Goal: Information Seeking & Learning: Check status

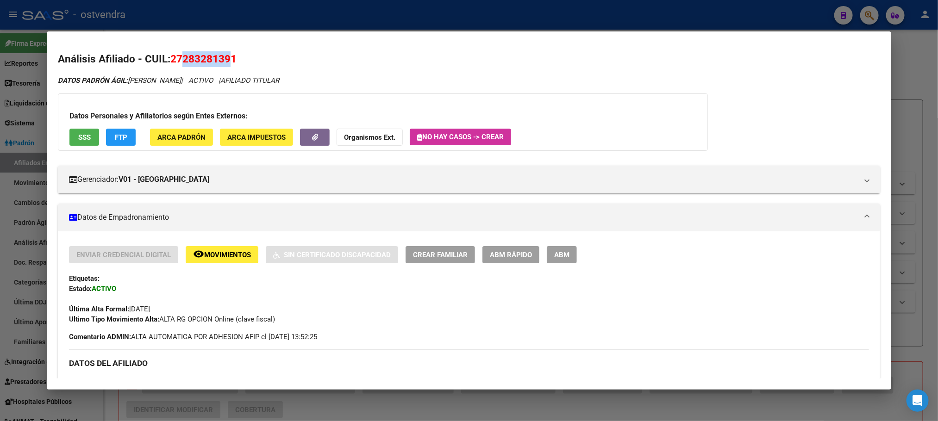
drag, startPoint x: 178, startPoint y: 59, endPoint x: 221, endPoint y: 64, distance: 43.8
click at [224, 64] on span "27283281391" at bounding box center [203, 59] width 66 height 12
click at [366, 14] on div at bounding box center [469, 210] width 938 height 421
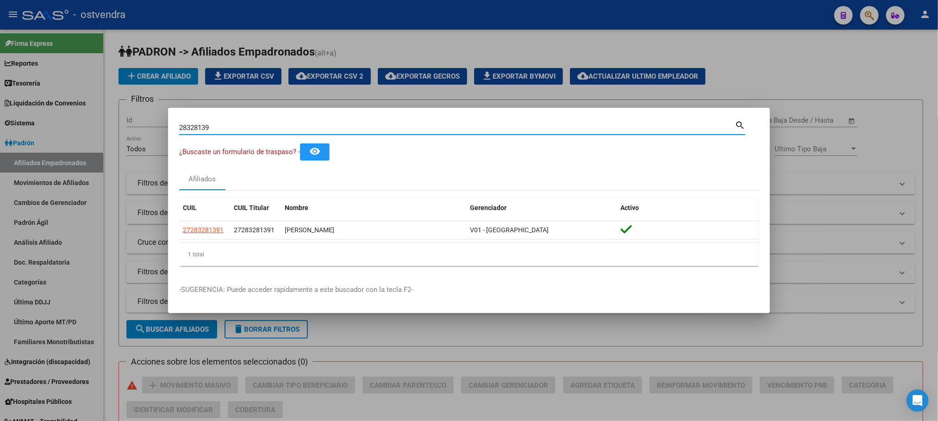
drag, startPoint x: 240, startPoint y: 128, endPoint x: 77, endPoint y: 133, distance: 163.5
click at [77, 132] on div "28328139 Buscar (apellido, dni, cuil, nro traspaso, cuit, obra social) search ¿…" at bounding box center [469, 210] width 938 height 421
paste input "35763510"
type input "35763510"
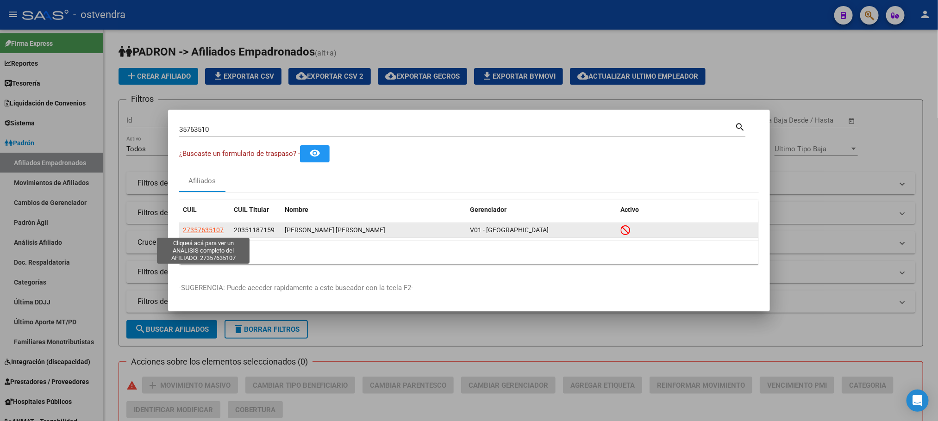
click at [199, 231] on span "27357635107" at bounding box center [203, 229] width 41 height 7
type textarea "27357635107"
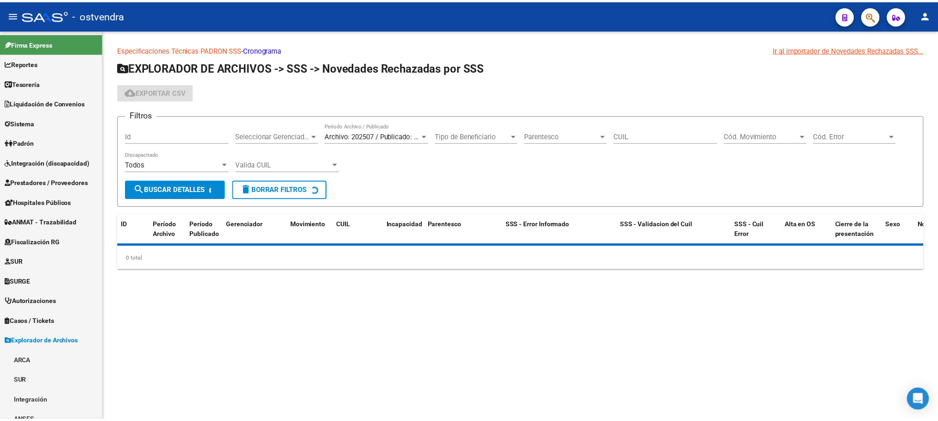
scroll to position [66, 0]
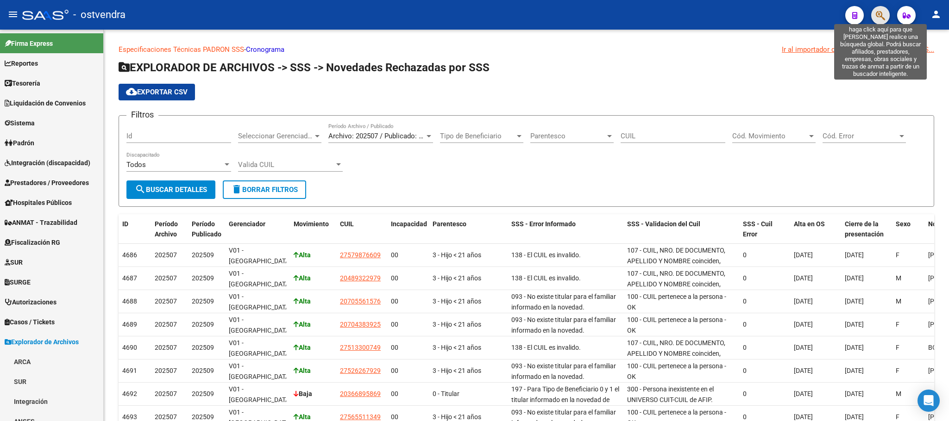
click at [878, 18] on icon "button" at bounding box center [880, 15] width 9 height 11
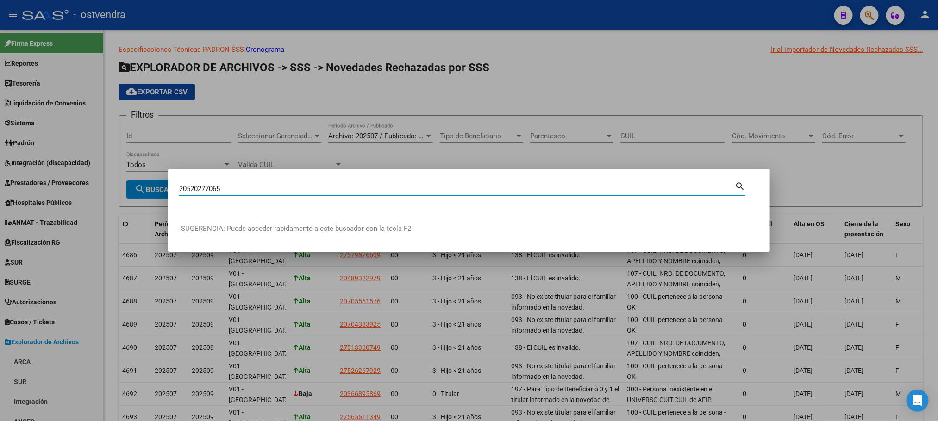
type input "20520277065"
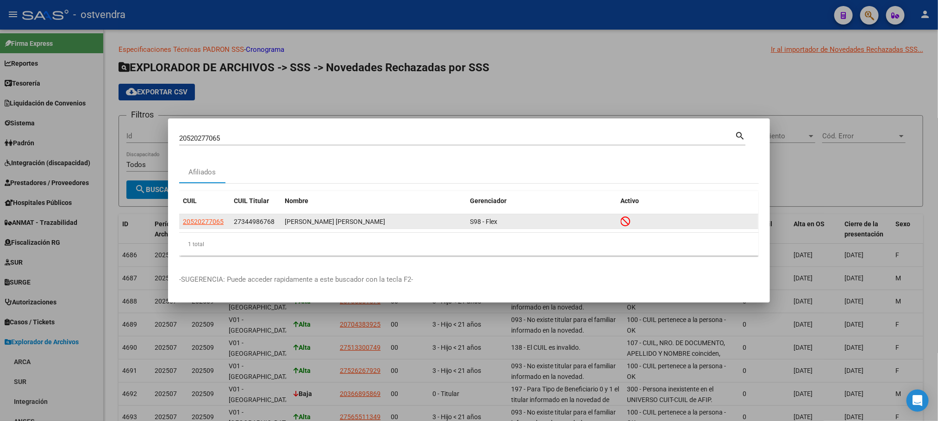
click at [210, 226] on app-link-go-to "20520277065" at bounding box center [203, 222] width 41 height 11
click at [208, 222] on span "20520277065" at bounding box center [203, 221] width 41 height 7
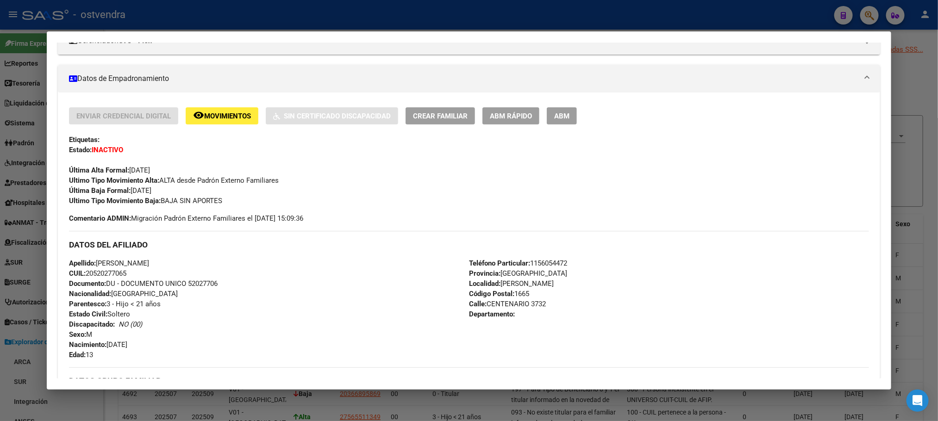
scroll to position [0, 0]
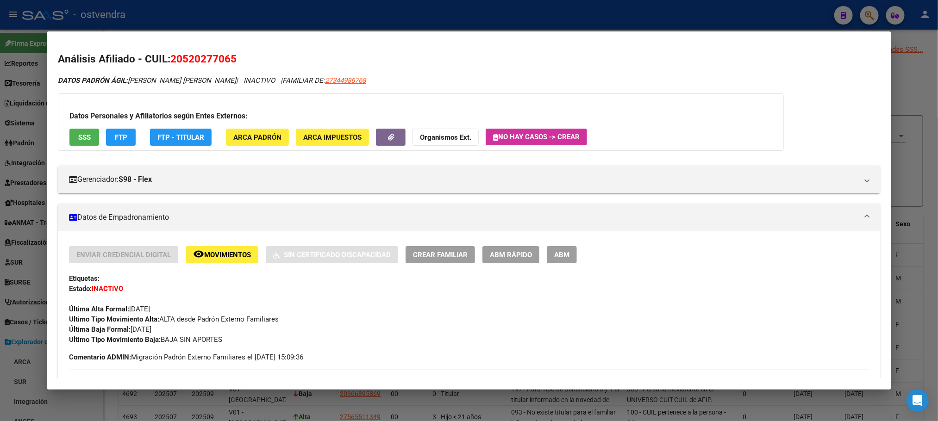
click at [88, 144] on button "SSS" at bounding box center [84, 137] width 30 height 17
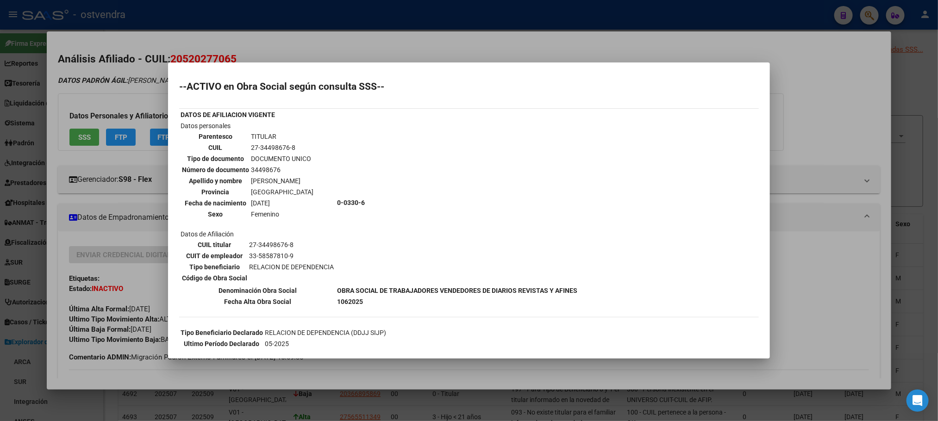
click at [338, 60] on div at bounding box center [469, 210] width 938 height 421
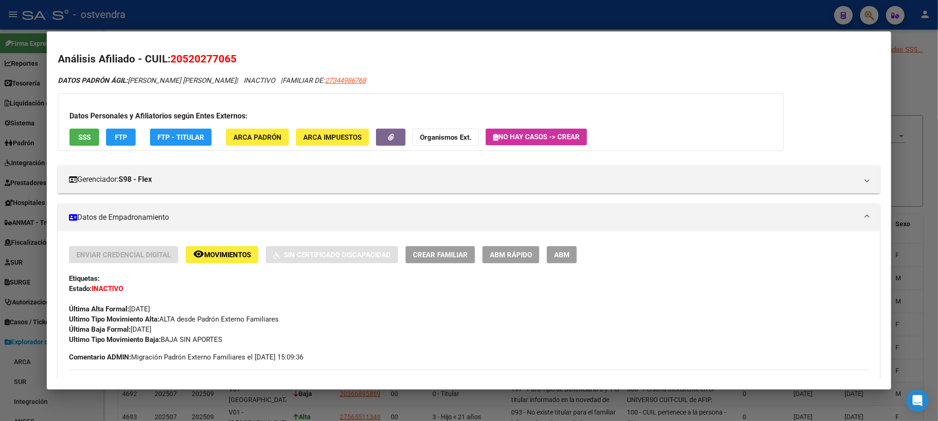
click at [260, 8] on div at bounding box center [469, 210] width 938 height 421
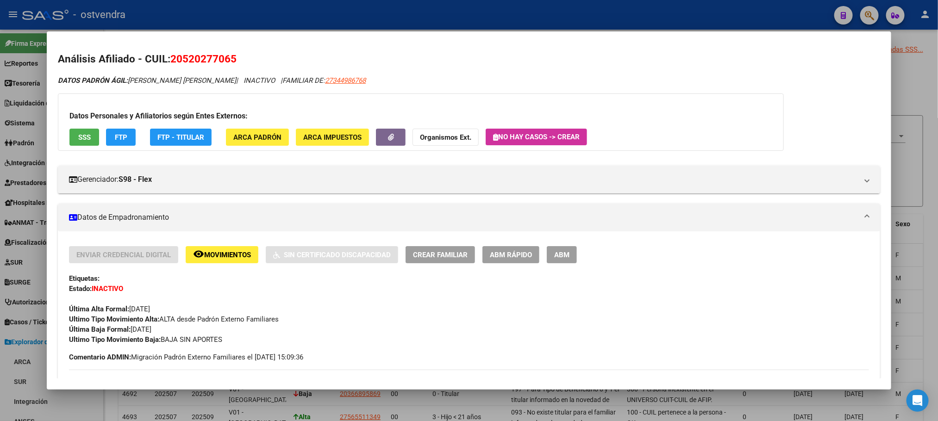
type textarea "20520277065"
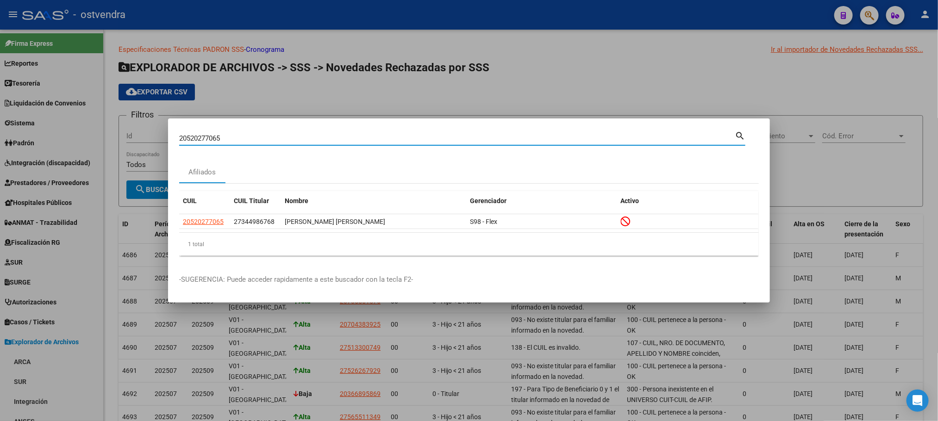
drag, startPoint x: 256, startPoint y: 137, endPoint x: 117, endPoint y: 150, distance: 140.1
click at [117, 150] on div "20520277065 Buscar (apellido, dni, cuil, [PERSON_NAME], cuit, obra social) sear…" at bounding box center [469, 210] width 938 height 421
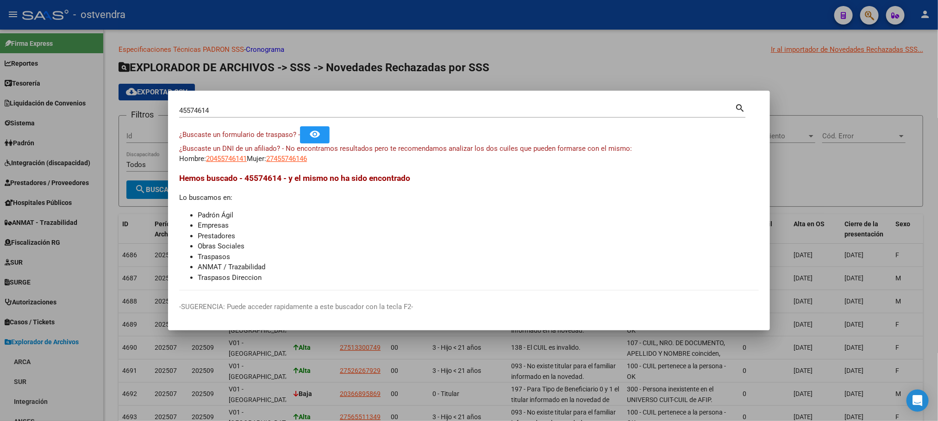
click at [185, 105] on div "45574614 Buscar (apellido, dni, [PERSON_NAME], [PERSON_NAME], cuit, obra social)" at bounding box center [457, 111] width 556 height 14
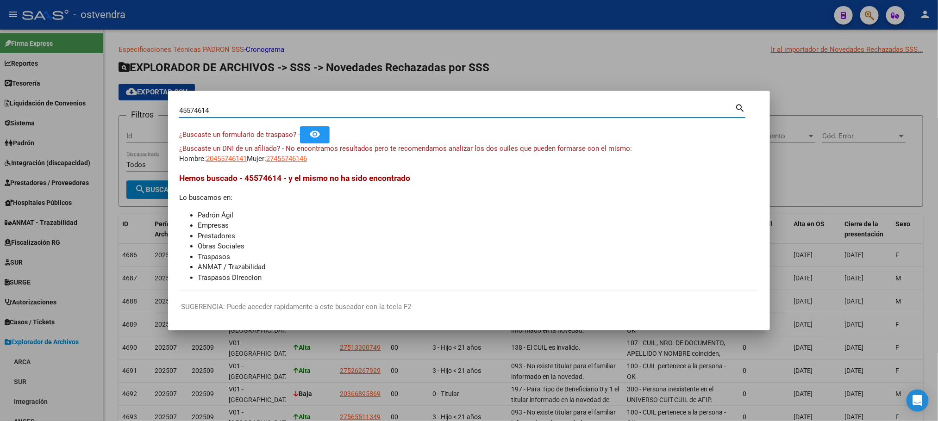
click at [188, 110] on input "45574614" at bounding box center [457, 110] width 556 height 8
type input "46574614"
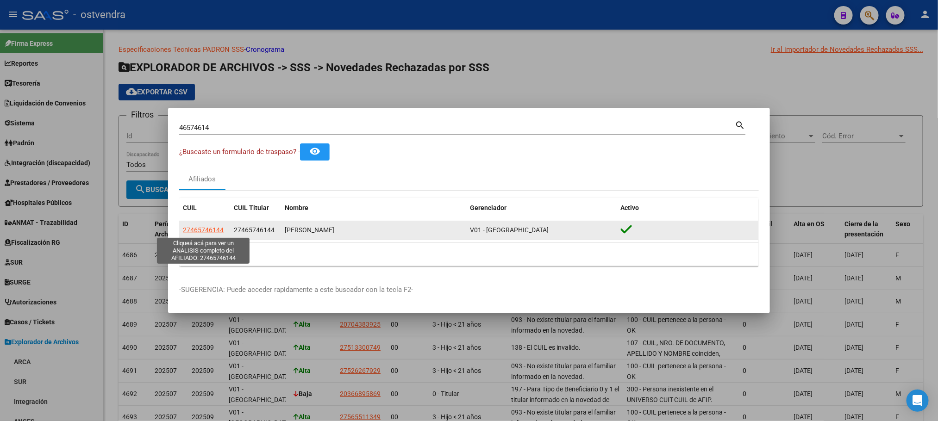
click at [191, 233] on span "27465746144" at bounding box center [203, 229] width 41 height 7
type textarea "27465746144"
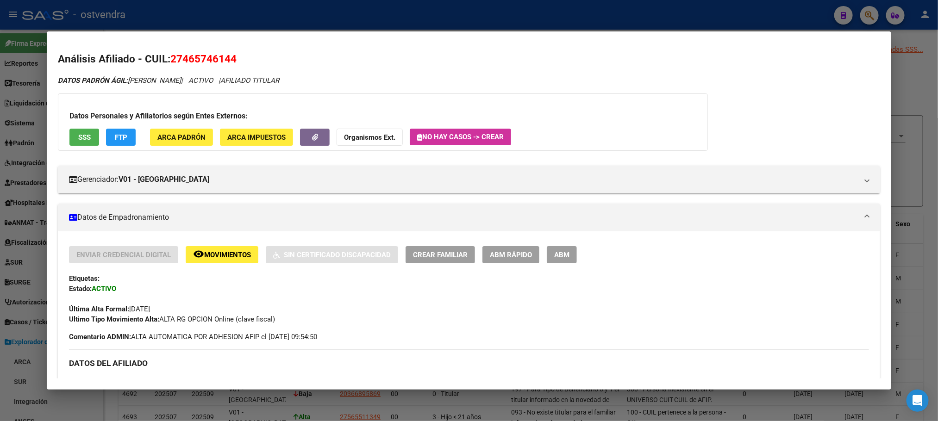
click at [78, 135] on span "SSS" at bounding box center [84, 137] width 13 height 8
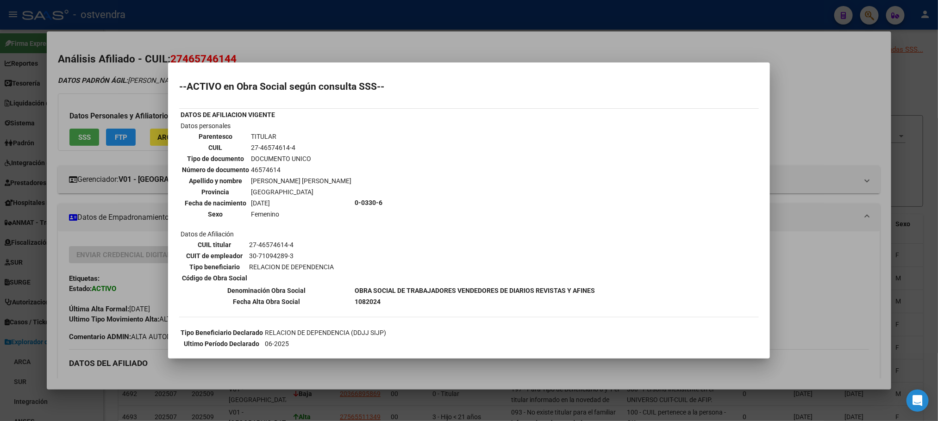
scroll to position [69, 0]
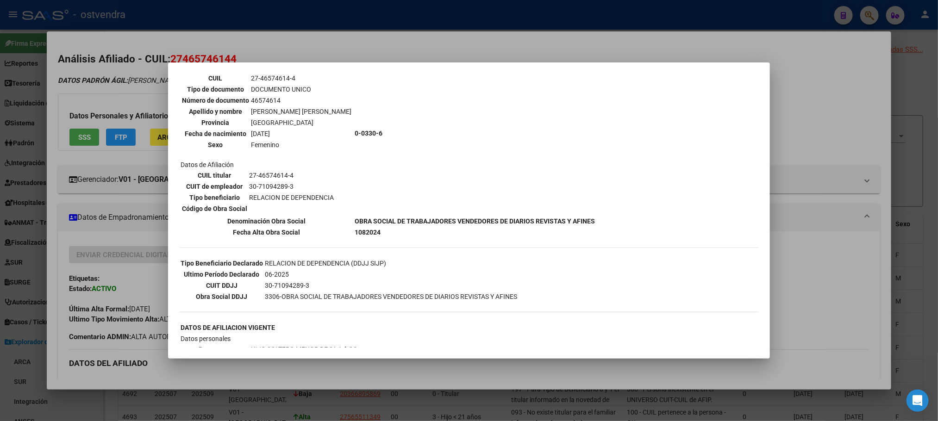
drag, startPoint x: 125, startPoint y: 76, endPoint x: 261, endPoint y: 283, distance: 247.5
click at [125, 76] on div at bounding box center [469, 210] width 938 height 421
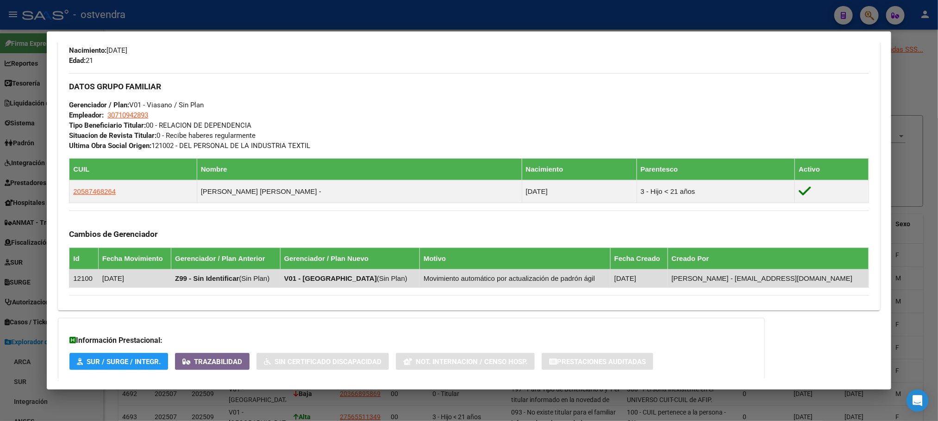
scroll to position [470, 0]
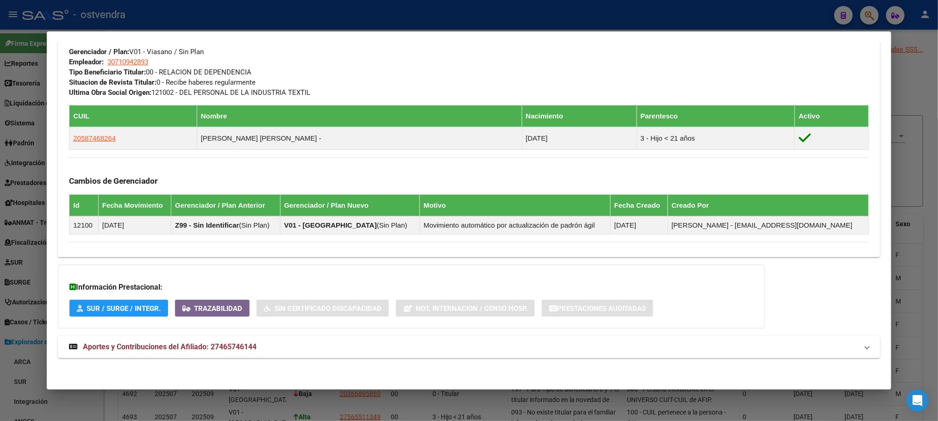
click at [304, 353] on mat-expansion-panel-header "Aportes y Contribuciones del Afiliado: 27465746144" at bounding box center [469, 347] width 822 height 22
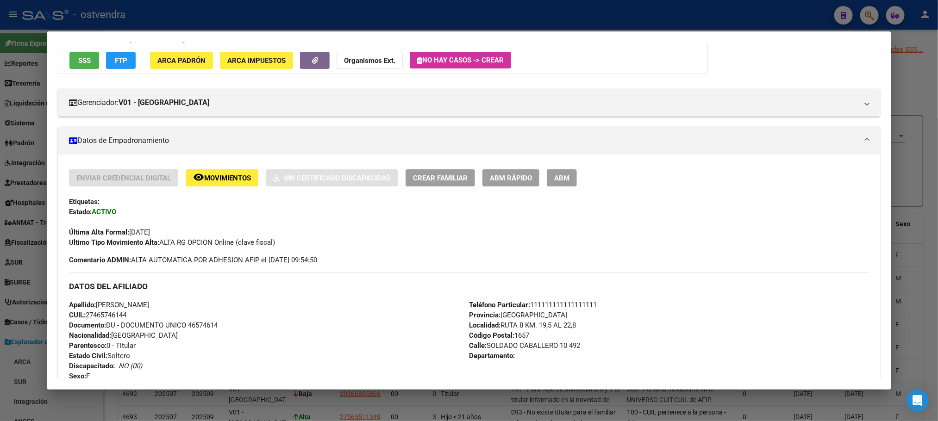
scroll to position [7, 0]
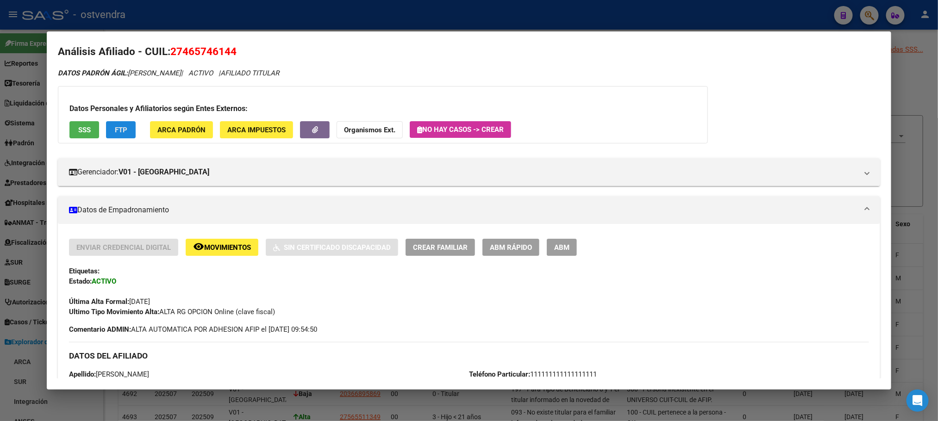
click at [110, 131] on button "FTP" at bounding box center [121, 129] width 30 height 17
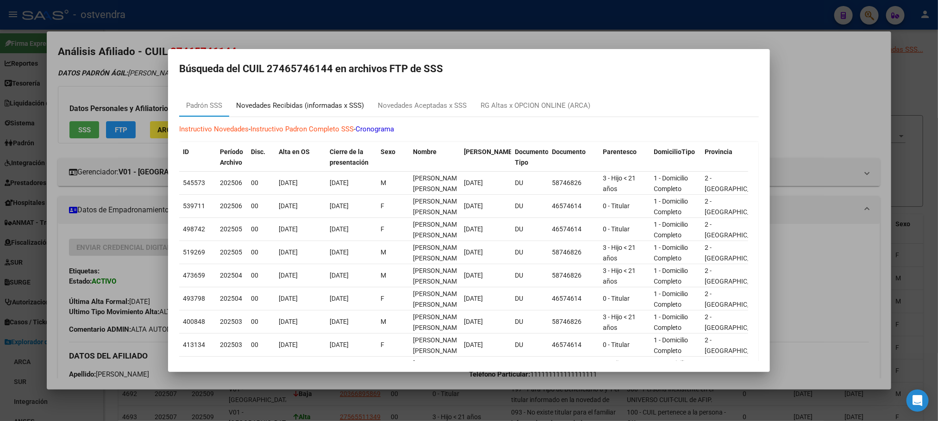
click at [326, 99] on div "Novedades Recibidas (informadas x SSS)" at bounding box center [300, 105] width 142 height 22
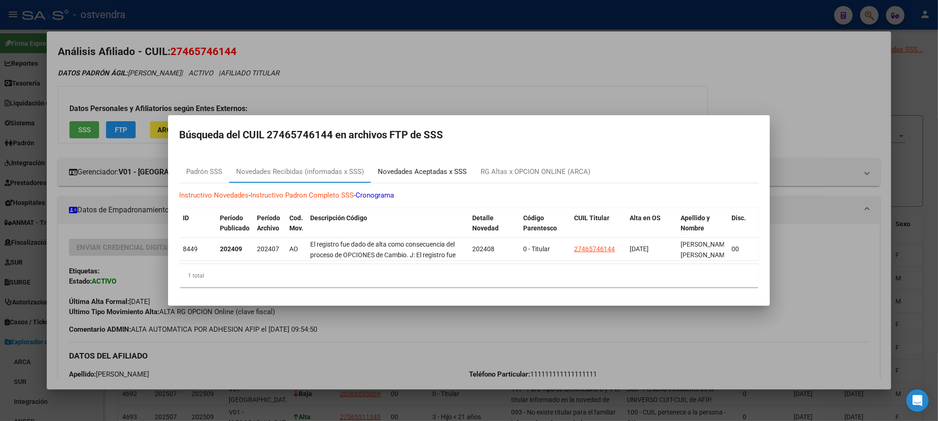
click at [458, 161] on div "Novedades Aceptadas x SSS" at bounding box center [422, 172] width 103 height 22
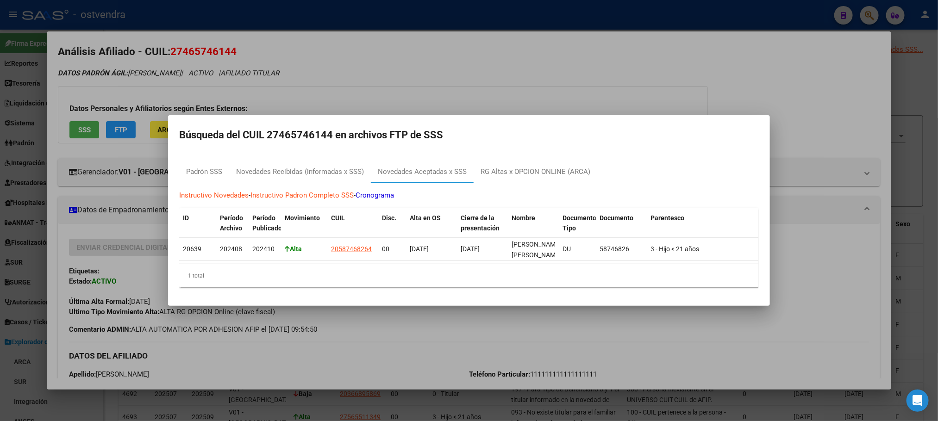
click at [549, 183] on div "Instructivo Novedades - Instructivo Padron Completo SSS - Cronograma ID Período…" at bounding box center [469, 239] width 580 height 112
click at [547, 171] on div "RG Altas x OPCION ONLINE (ARCA)" at bounding box center [536, 172] width 110 height 11
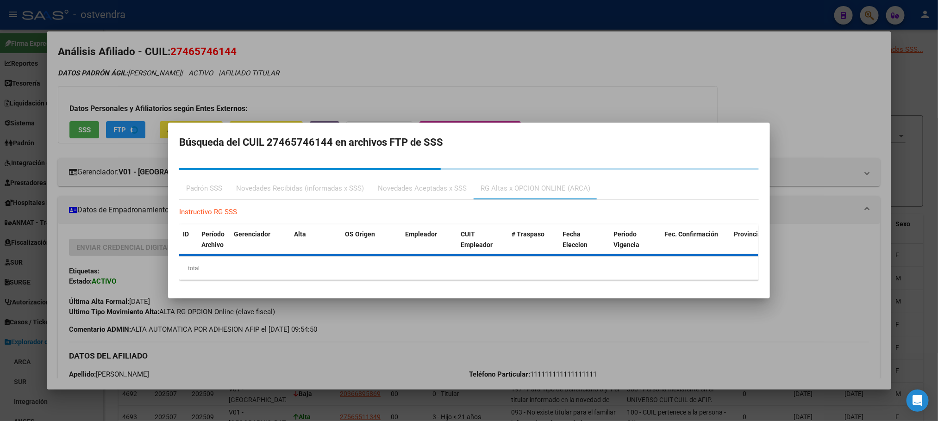
click at [435, 62] on div at bounding box center [469, 210] width 938 height 421
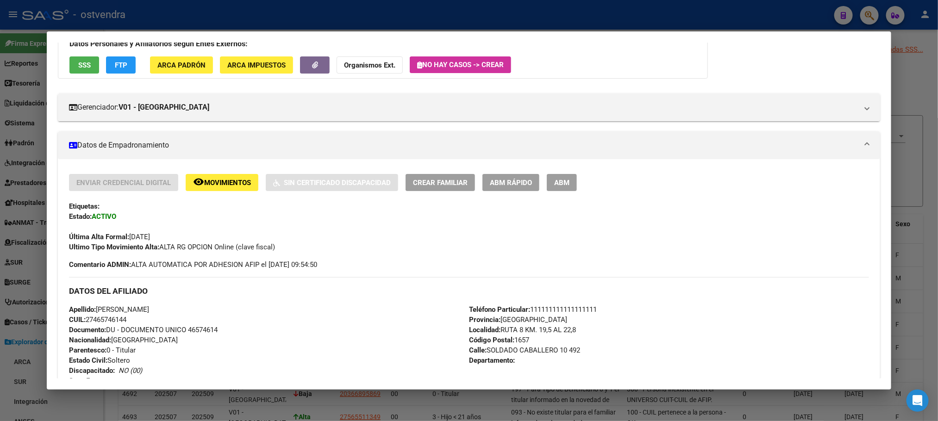
scroll to position [0, 0]
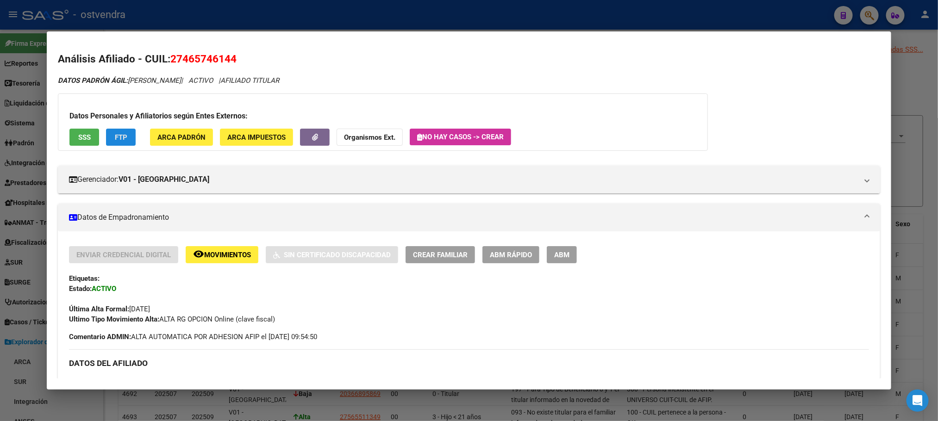
click at [119, 138] on span "FTP" at bounding box center [121, 137] width 13 height 8
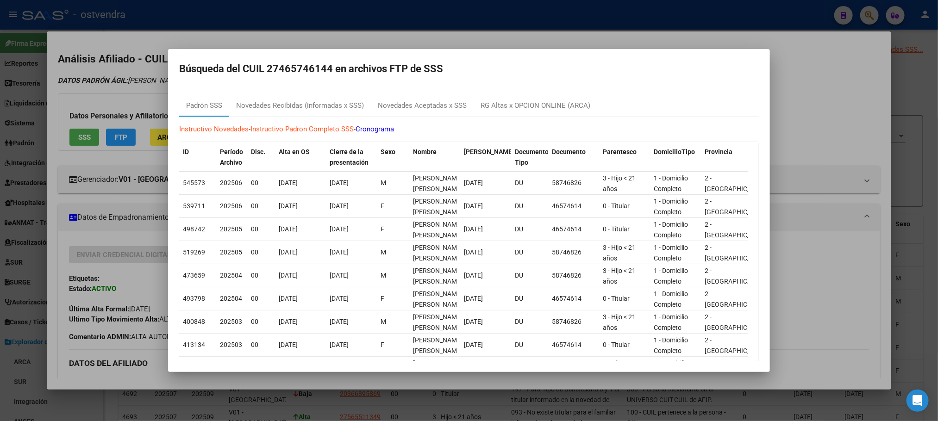
click at [155, 87] on div at bounding box center [469, 210] width 938 height 421
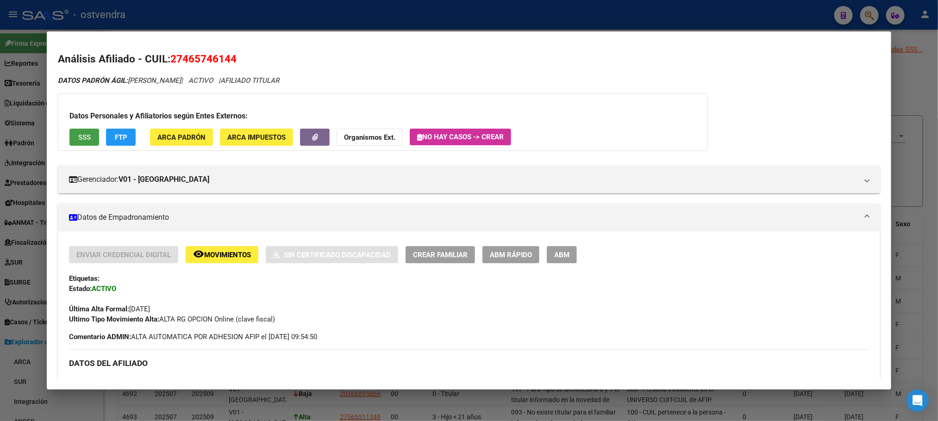
click at [85, 135] on span "SSS" at bounding box center [84, 137] width 13 height 8
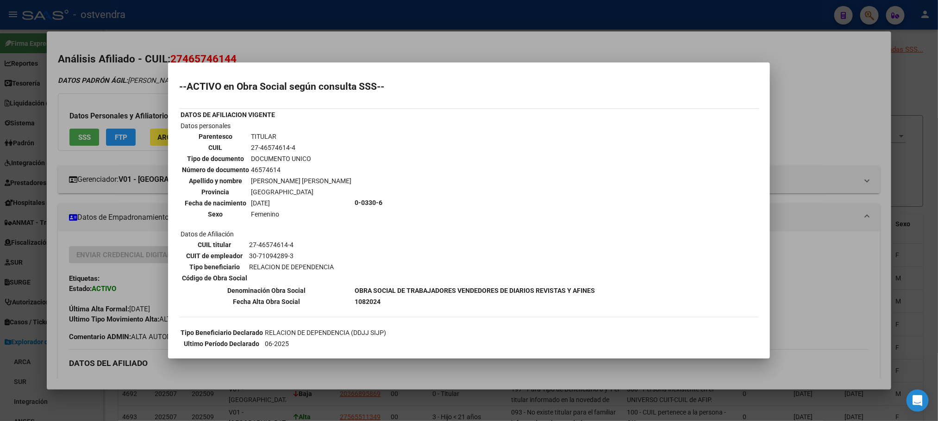
click at [110, 92] on div at bounding box center [469, 210] width 938 height 421
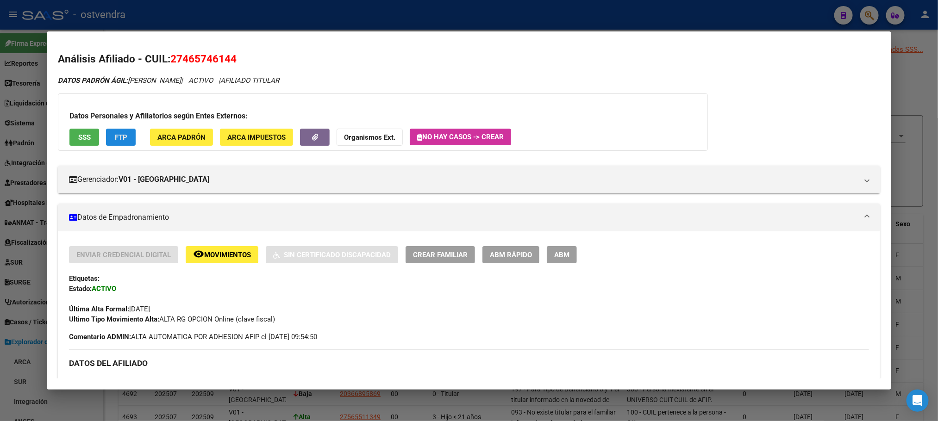
click at [119, 137] on span "FTP" at bounding box center [121, 137] width 13 height 8
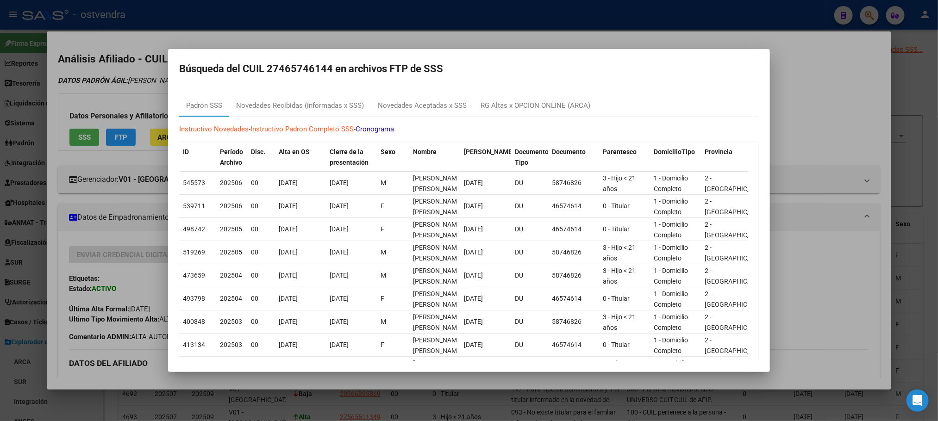
click at [301, 120] on div "Instructivo Novedades - Instructivo Padron Completo SSS - Cronograma ID Período…" at bounding box center [469, 277] width 580 height 320
click at [310, 99] on div "Novedades Recibidas (informadas x SSS)" at bounding box center [300, 105] width 142 height 22
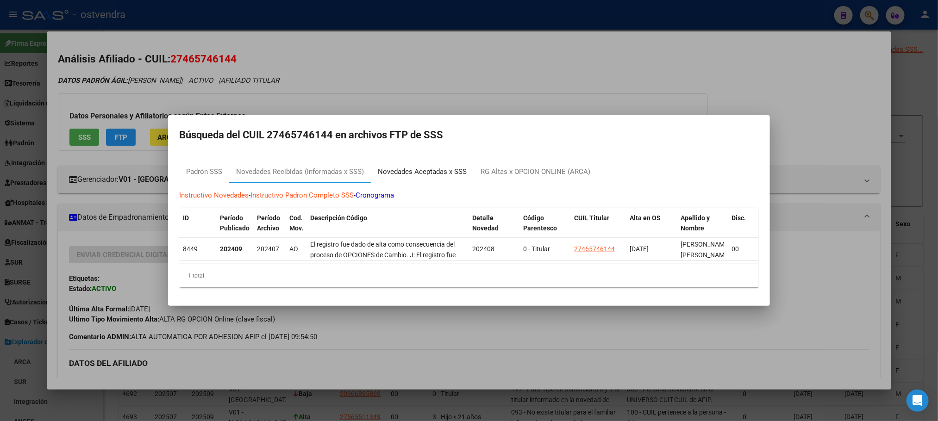
click at [447, 161] on div "Novedades Aceptadas x SSS" at bounding box center [422, 172] width 103 height 22
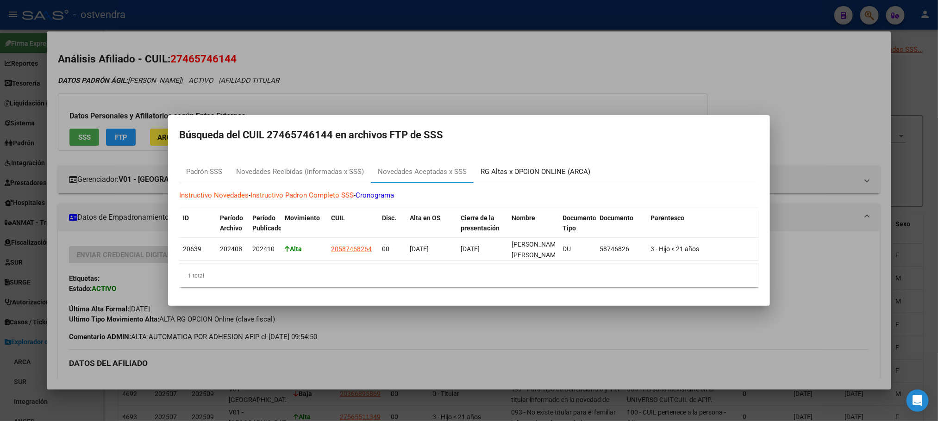
click at [501, 171] on div "RG Altas x OPCION ONLINE (ARCA)" at bounding box center [536, 172] width 110 height 11
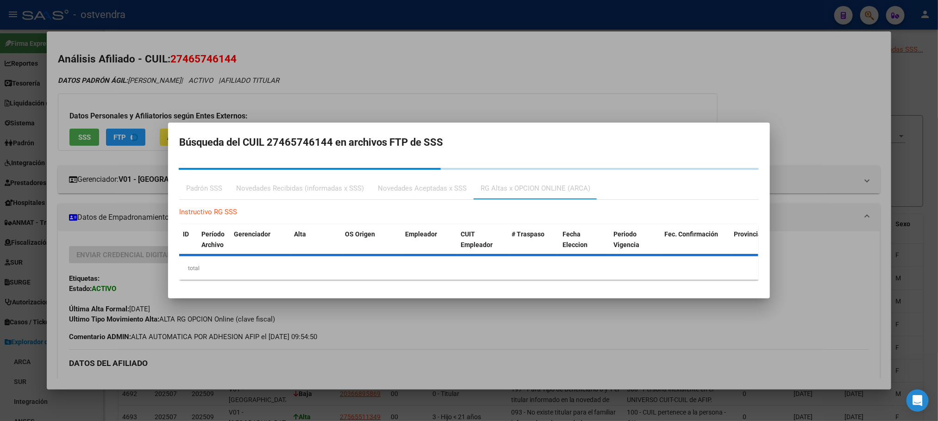
click at [453, 59] on div at bounding box center [469, 210] width 938 height 421
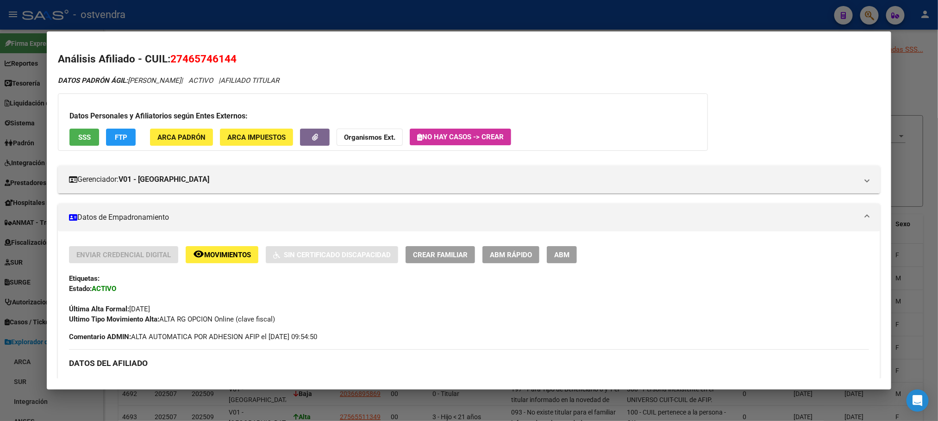
click at [170, 57] on span "27465746144" at bounding box center [203, 59] width 66 height 12
drag, startPoint x: 140, startPoint y: 60, endPoint x: 212, endPoint y: 11, distance: 86.6
click at [235, 59] on h2 "Análisis Afiliado - CUIL: 27465746144" at bounding box center [469, 59] width 822 height 16
copy h2 "CUIL: 27465746144"
drag, startPoint x: 125, startPoint y: 80, endPoint x: 163, endPoint y: 81, distance: 37.5
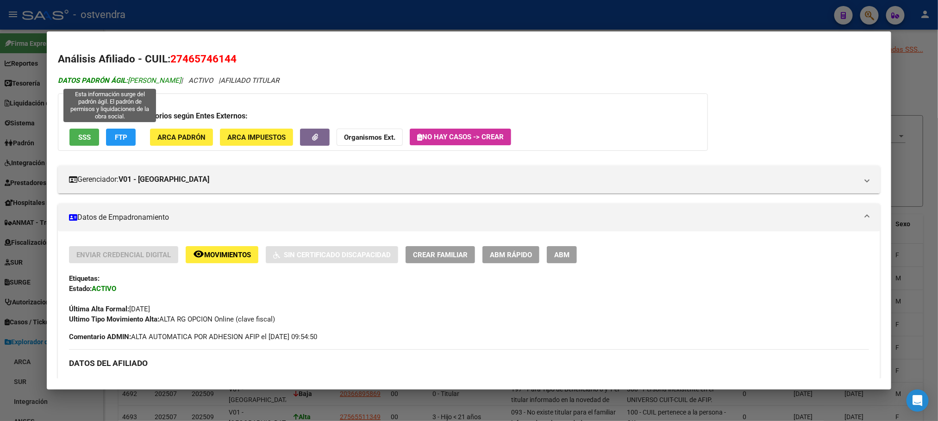
click at [163, 81] on span "DATOS PADRÓN ÁGIL: [PERSON_NAME]" at bounding box center [119, 80] width 123 height 8
copy span "[PERSON_NAME]"
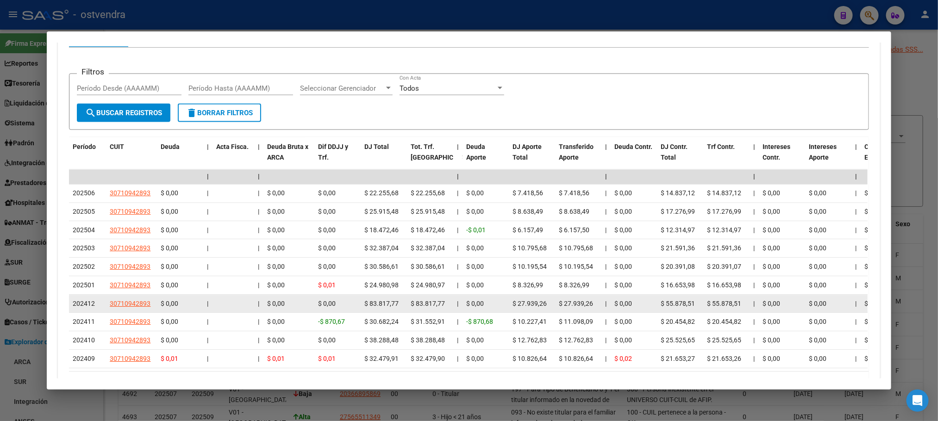
scroll to position [788, 0]
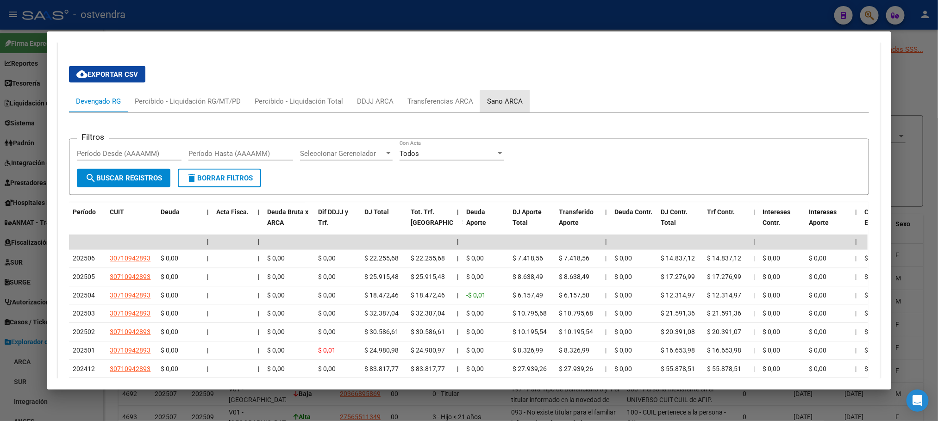
click at [511, 110] on div "Sano ARCA" at bounding box center [505, 101] width 50 height 22
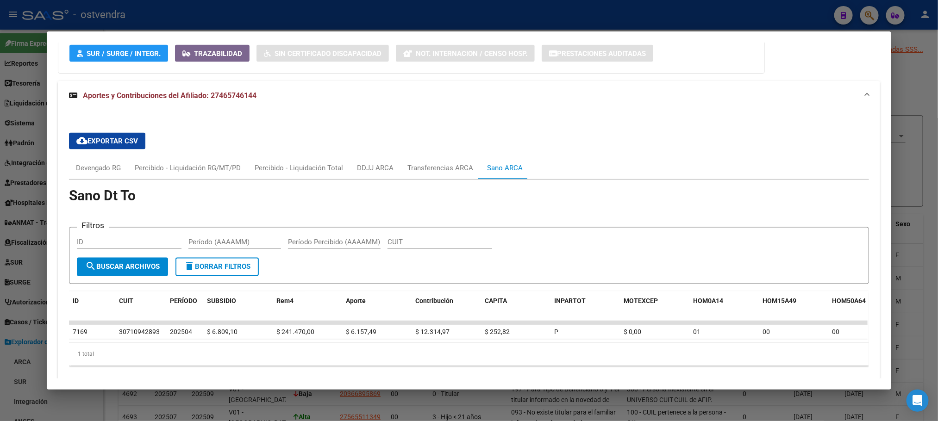
scroll to position [767, 0]
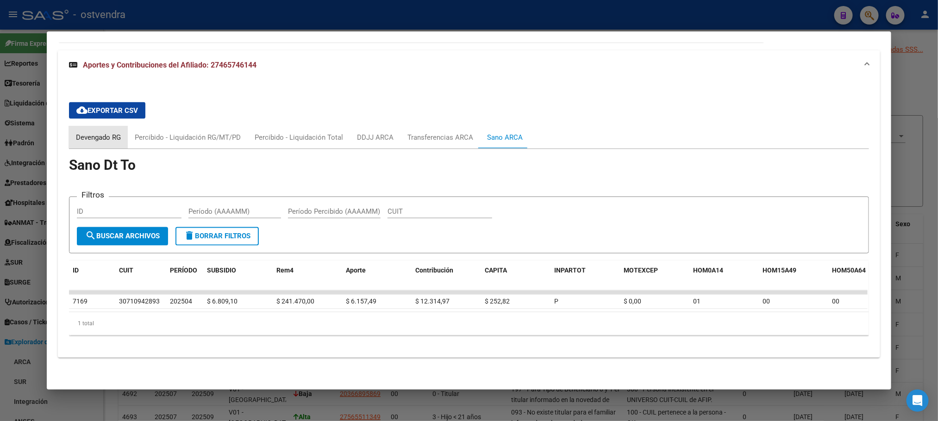
click at [88, 132] on div "Devengado RG" at bounding box center [98, 137] width 45 height 10
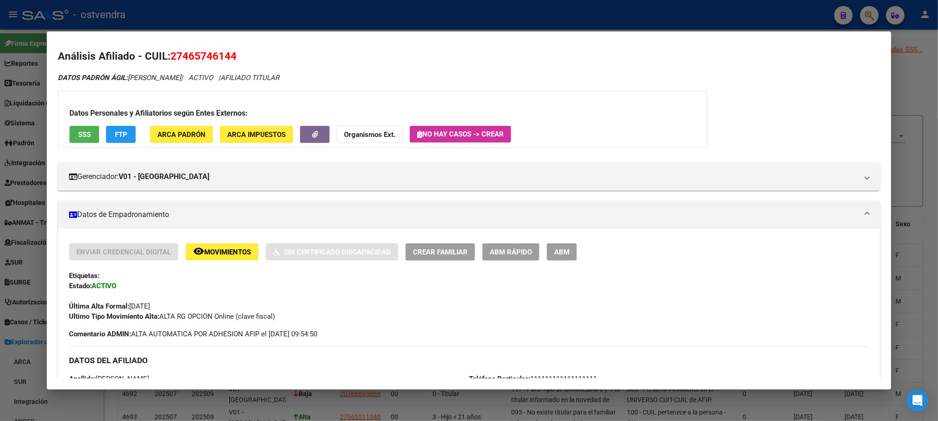
scroll to position [0, 0]
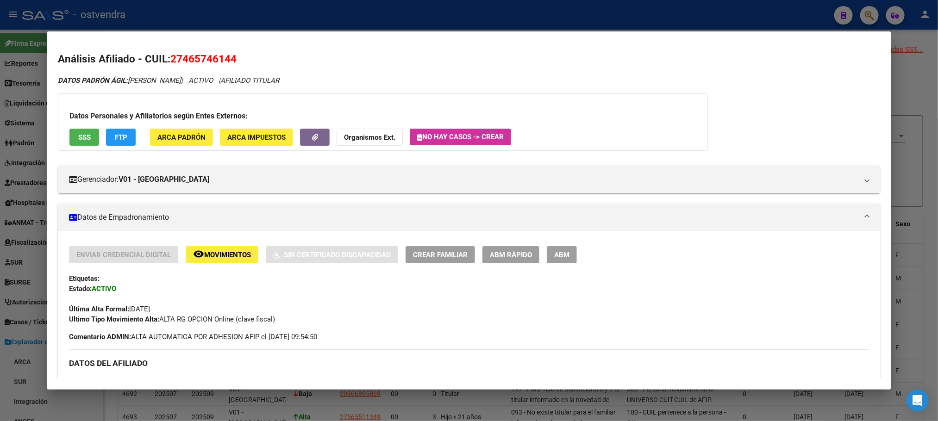
click at [131, 94] on div "Datos Personales y Afiliatorios según Entes Externos: SSS FTP ARCA Padrón ARCA …" at bounding box center [383, 122] width 650 height 57
click at [121, 138] on span "FTP" at bounding box center [121, 137] width 13 height 8
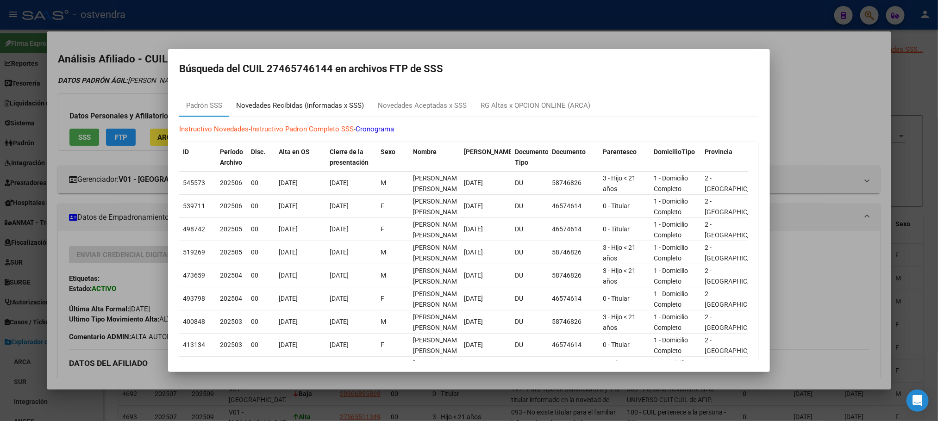
click at [287, 109] on div "Novedades Recibidas (informadas x SSS)" at bounding box center [300, 105] width 128 height 11
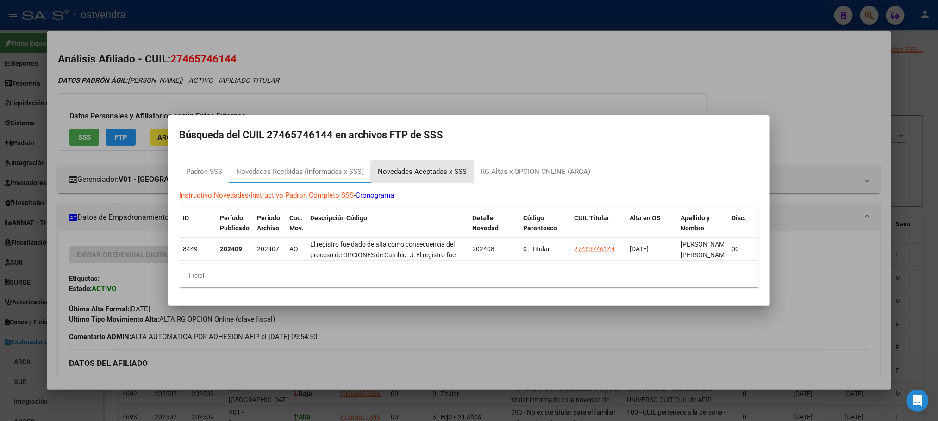
click at [452, 171] on div "Novedades Aceptadas x SSS" at bounding box center [422, 172] width 89 height 11
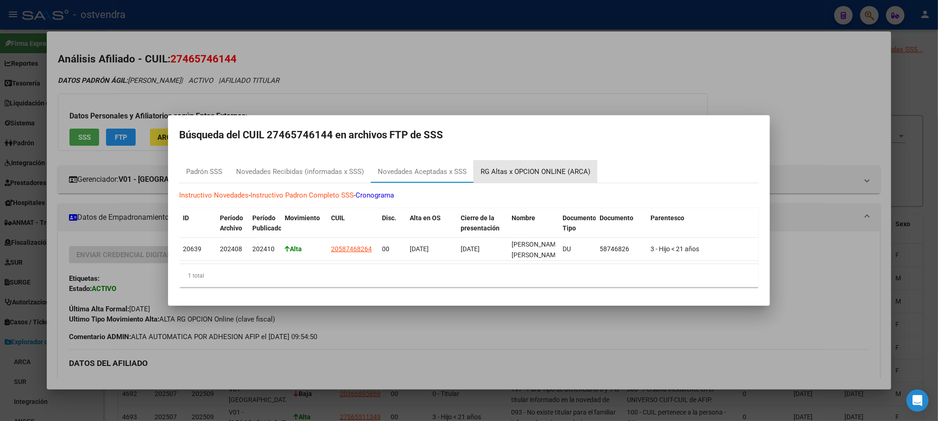
click at [549, 167] on div "RG Altas x OPCION ONLINE (ARCA)" at bounding box center [536, 172] width 110 height 11
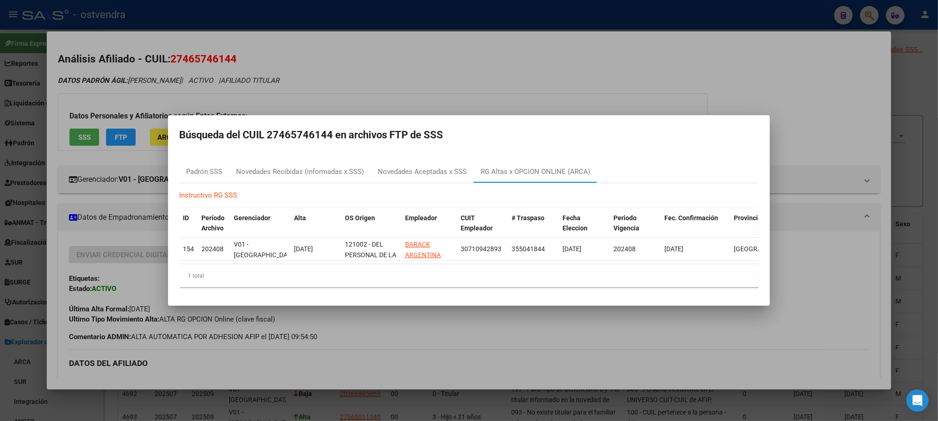
click at [78, 110] on div at bounding box center [469, 210] width 938 height 421
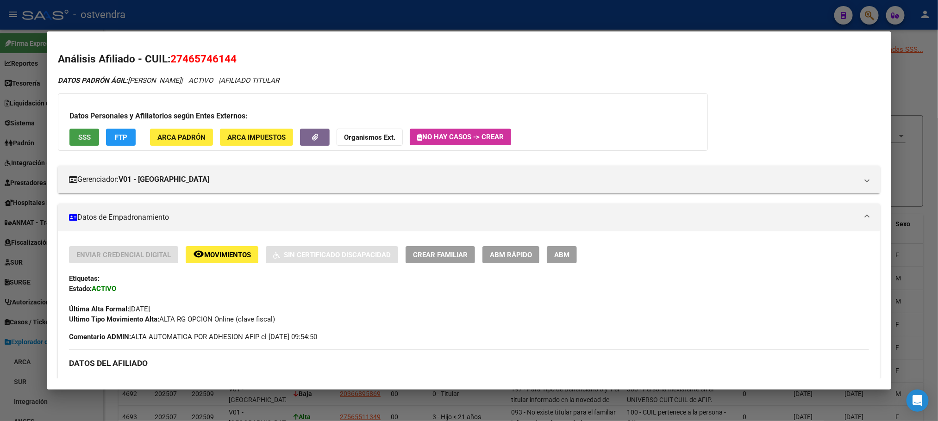
click at [78, 137] on span "SSS" at bounding box center [84, 137] width 13 height 8
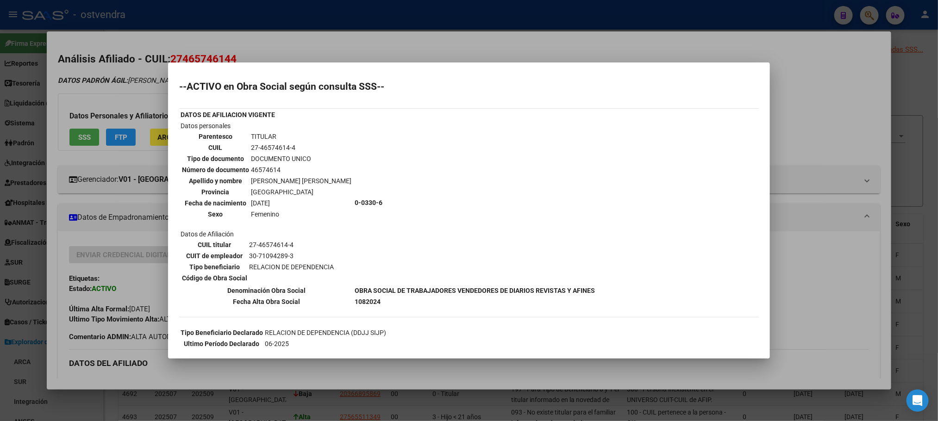
click at [86, 89] on div at bounding box center [469, 210] width 938 height 421
